Goal: Task Accomplishment & Management: Manage account settings

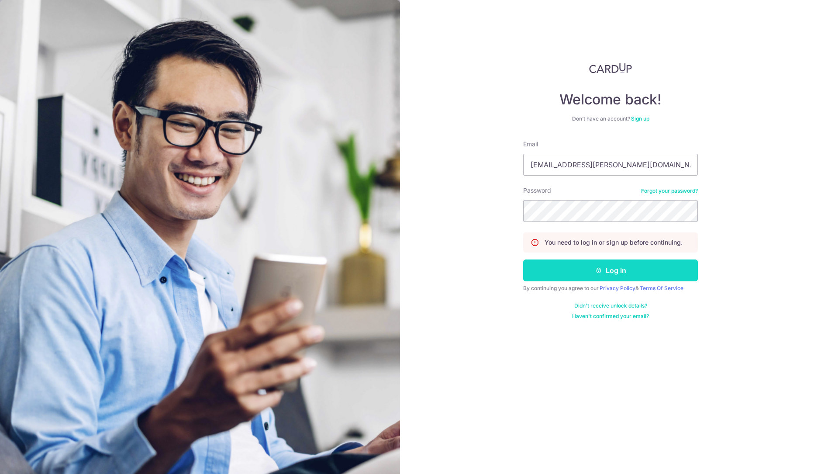
click at [605, 274] on button "Log in" at bounding box center [610, 270] width 175 height 22
click at [601, 156] on input "[EMAIL_ADDRESS][PERSON_NAME][DOMAIN_NAME]" at bounding box center [610, 165] width 175 height 22
type input "karen@agapebabies.com"
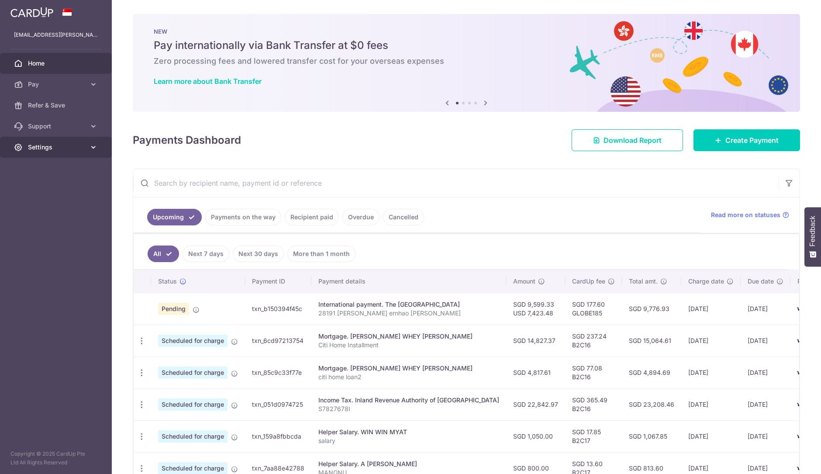
click at [72, 151] on span "Settings" at bounding box center [57, 147] width 58 height 9
click at [50, 190] on span "Logout" at bounding box center [57, 189] width 58 height 9
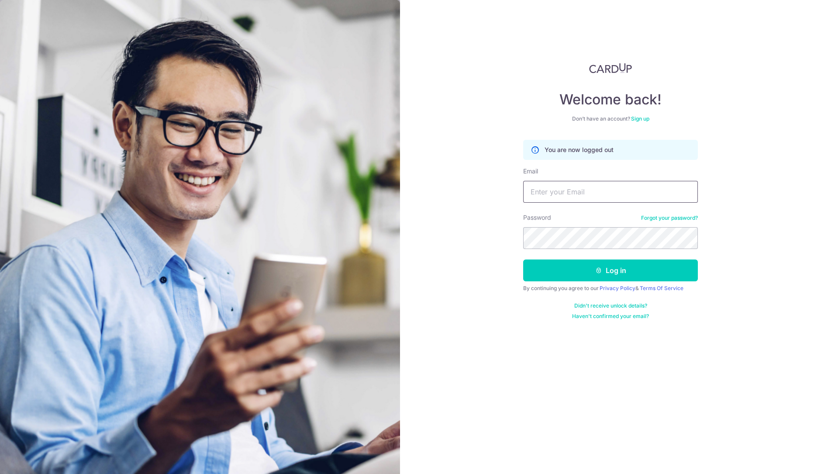
type input "karen@agapebabies.com"
click at [578, 190] on input "karen@agapebabies.com" at bounding box center [610, 192] width 175 height 22
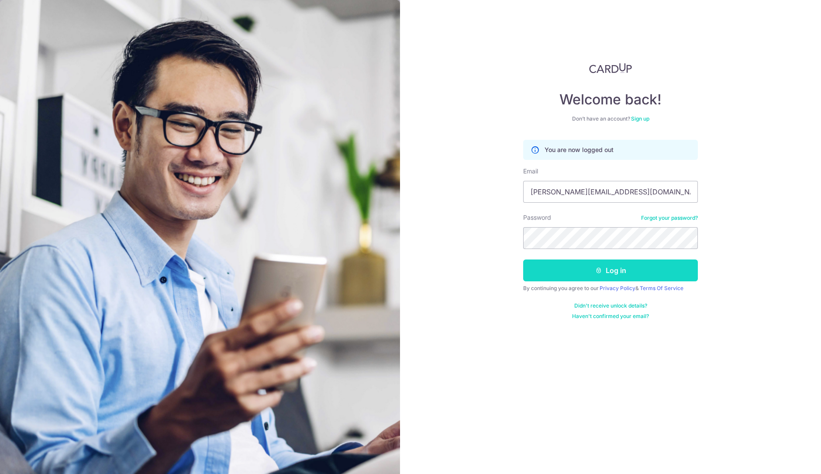
click at [601, 270] on icon "submit" at bounding box center [598, 270] width 7 height 7
